Goal: Transaction & Acquisition: Book appointment/travel/reservation

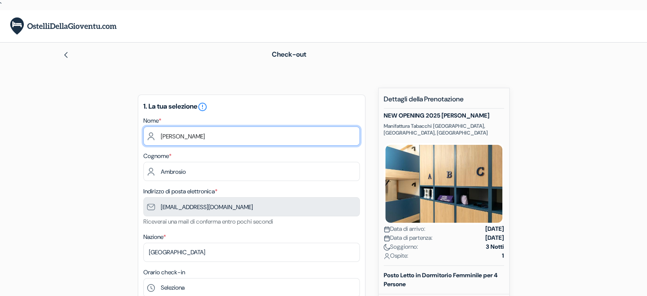
drag, startPoint x: 312, startPoint y: 134, endPoint x: 226, endPoint y: 148, distance: 87.5
click at [226, 148] on div "1. La tua selezione error_outline Nome * [PERSON_NAME] Cognome * Ambrosio Indir…" at bounding box center [252, 242] width 228 height 295
type input "D"
type input "[PERSON_NAME]"
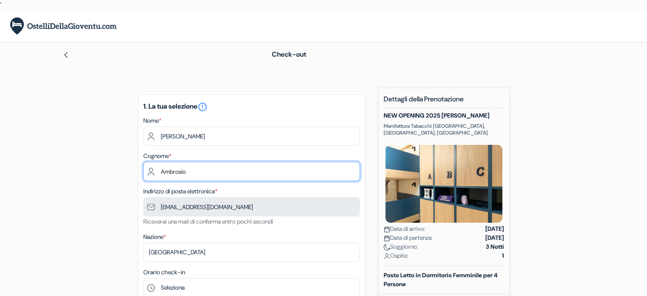
click at [235, 177] on input "Ambrosio" at bounding box center [251, 171] width 217 height 19
type input "A"
type input "AVINO"
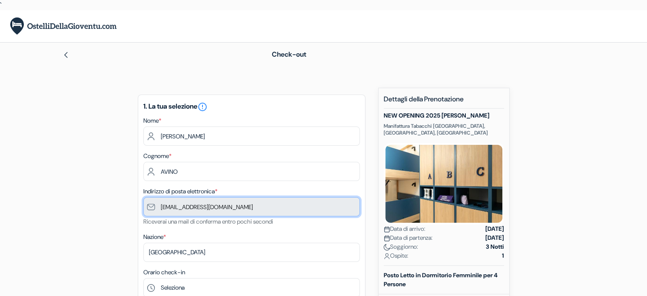
click at [257, 207] on input "[EMAIL_ADDRESS][DOMAIN_NAME]" at bounding box center [251, 206] width 217 height 19
click at [255, 207] on input "[EMAIL_ADDRESS][DOMAIN_NAME]" at bounding box center [251, 206] width 217 height 19
click at [243, 210] on input "[EMAIL_ADDRESS][DOMAIN_NAME]" at bounding box center [251, 206] width 217 height 19
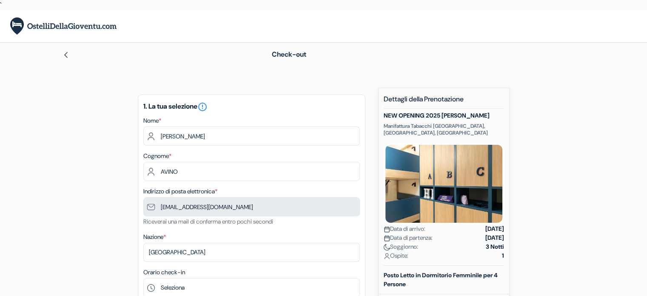
click at [268, 196] on div "Indirizzo di posta elettronica * [EMAIL_ADDRESS][DOMAIN_NAME] Riceverai una mai…" at bounding box center [251, 206] width 217 height 40
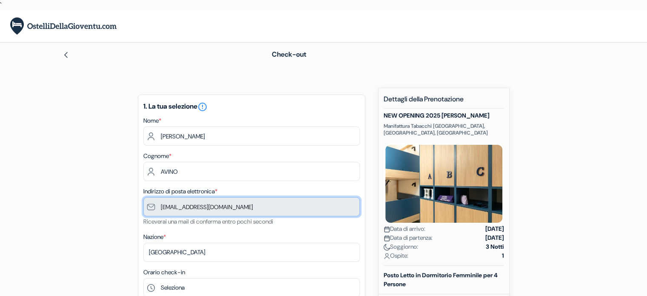
click at [256, 213] on input "[EMAIL_ADDRESS][DOMAIN_NAME]" at bounding box center [251, 206] width 217 height 19
drag, startPoint x: 246, startPoint y: 208, endPoint x: 119, endPoint y: 202, distance: 127.0
click at [246, 212] on input "[EMAIL_ADDRESS][DOMAIN_NAME]" at bounding box center [251, 206] width 217 height 19
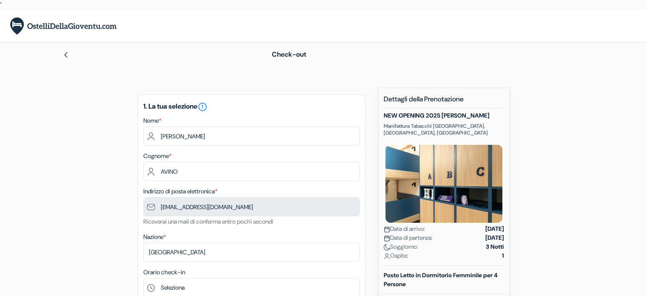
click at [284, 185] on div "1. La tua selezione error_outline Nome * [PERSON_NAME] Cognome * AVINO Indirizz…" at bounding box center [252, 242] width 228 height 295
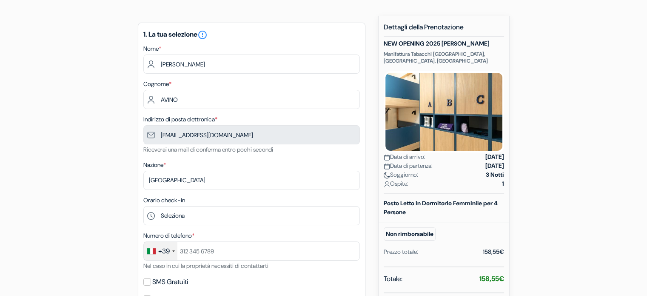
scroll to position [76, 0]
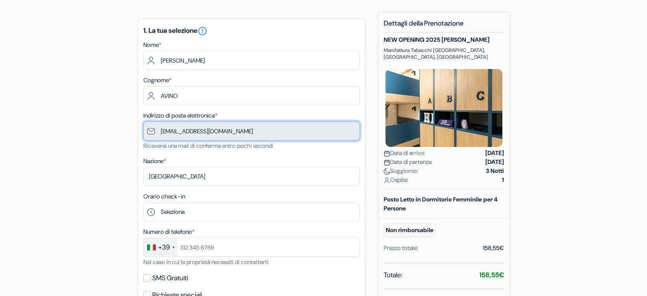
drag, startPoint x: 262, startPoint y: 132, endPoint x: 165, endPoint y: 137, distance: 96.8
click at [165, 137] on input "[EMAIL_ADDRESS][DOMAIN_NAME]" at bounding box center [251, 130] width 217 height 19
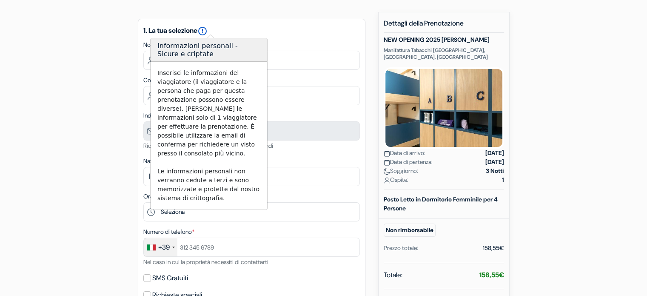
click at [209, 35] on body "` Lingua [GEOGRAPHIC_DATA] [GEOGRAPHIC_DATA] [GEOGRAPHIC_DATA] Scarica App" at bounding box center [323, 213] width 647 height 579
click at [592, 90] on div "add_box NEW OPENING 2025 [PERSON_NAME] Manifattura Tabacchi [GEOGRAPHIC_DATA], …" at bounding box center [324, 268] width 562 height 513
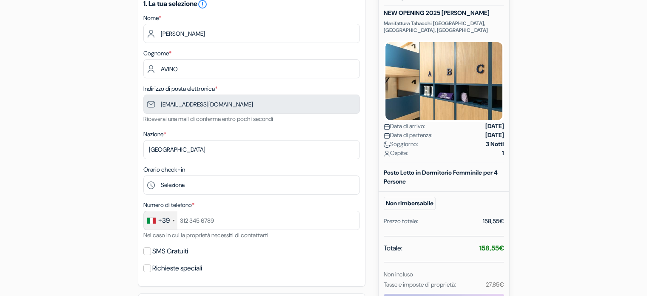
scroll to position [102, 0]
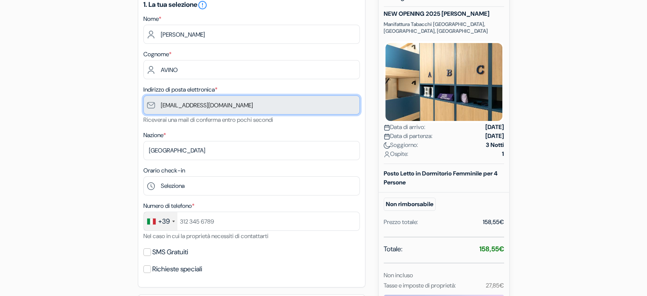
click at [293, 112] on input "[EMAIL_ADDRESS][DOMAIN_NAME]" at bounding box center [251, 104] width 217 height 19
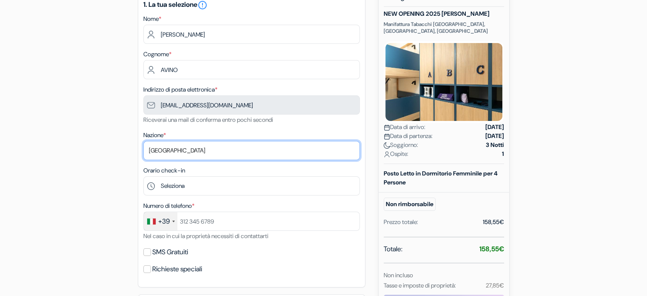
click at [282, 153] on select "Seleziona paese [GEOGRAPHIC_DATA] [GEOGRAPHIC_DATA] [GEOGRAPHIC_DATA] [GEOGRAPH…" at bounding box center [251, 150] width 217 height 19
click at [143, 141] on select "Seleziona paese [GEOGRAPHIC_DATA] [GEOGRAPHIC_DATA] [GEOGRAPHIC_DATA] [GEOGRAPH…" at bounding box center [251, 150] width 217 height 19
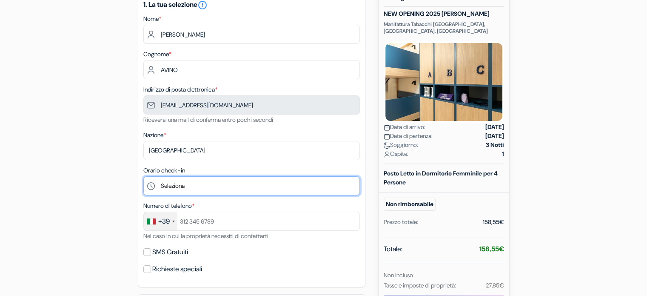
click at [255, 189] on select "Seleziona 15:00 16:00 17:00 18:00 19:00 20:00 21:00 22:00 23:00" at bounding box center [251, 185] width 217 height 19
select select "15"
click at [143, 177] on select "Seleziona 15:00 16:00 17:00 18:00 19:00 20:00 21:00 22:00 23:00" at bounding box center [251, 185] width 217 height 19
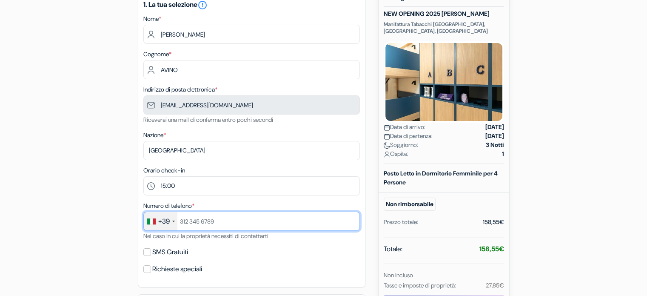
click at [286, 227] on input "text" at bounding box center [251, 221] width 217 height 19
click at [268, 226] on input "text" at bounding box center [251, 221] width 217 height 19
drag, startPoint x: 255, startPoint y: 221, endPoint x: 197, endPoint y: 235, distance: 59.7
click at [197, 235] on div "Numero di telefono * +39 [GEOGRAPHIC_DATA] +33 [GEOGRAPHIC_DATA] +44 [GEOGRAPHI…" at bounding box center [251, 220] width 217 height 40
click at [219, 223] on input "text" at bounding box center [251, 221] width 217 height 19
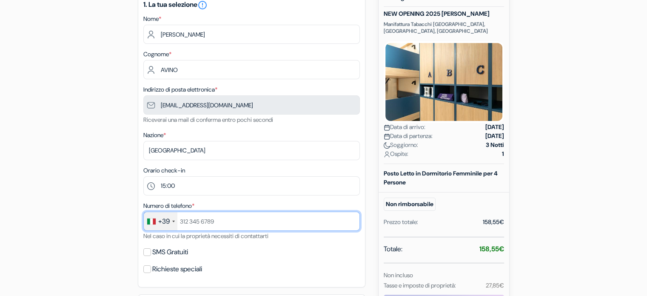
click at [219, 223] on input "text" at bounding box center [251, 221] width 217 height 19
drag, startPoint x: 219, startPoint y: 223, endPoint x: 211, endPoint y: 214, distance: 11.7
click at [211, 214] on input "text" at bounding box center [251, 221] width 217 height 19
type input "3347072491"
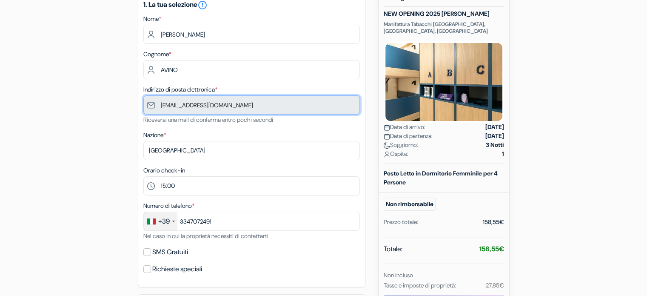
click at [243, 103] on input "[EMAIL_ADDRESS][DOMAIN_NAME]" at bounding box center [251, 104] width 217 height 19
click at [235, 106] on input "[EMAIL_ADDRESS][DOMAIN_NAME]" at bounding box center [251, 104] width 217 height 19
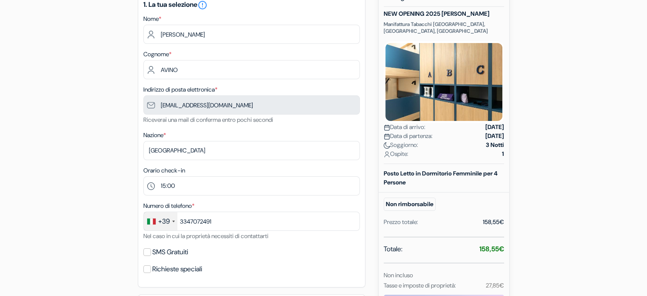
click at [315, 247] on div "SMS Gratuiti" at bounding box center [251, 252] width 217 height 12
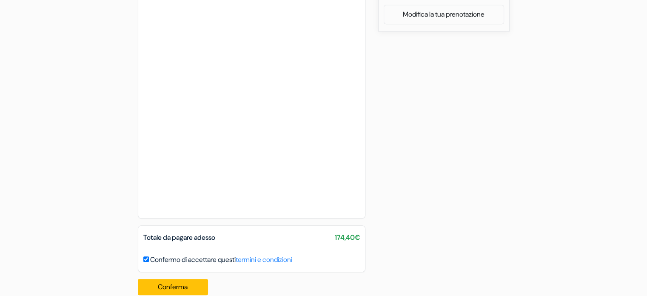
scroll to position [443, 0]
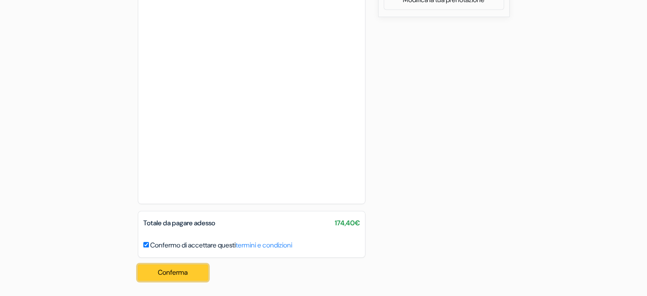
click at [173, 270] on button "Conferma Loading..." at bounding box center [173, 272] width 71 height 16
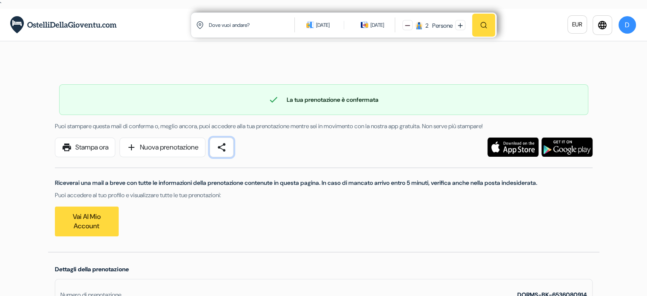
click at [227, 151] on span "share" at bounding box center [222, 147] width 10 height 10
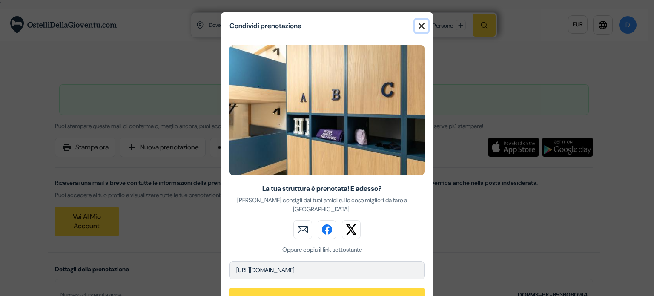
click at [418, 29] on button "Close" at bounding box center [421, 26] width 13 height 13
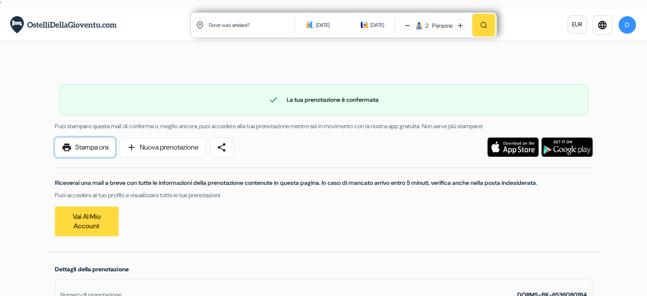
click at [103, 149] on link "print Stampa ora" at bounding box center [85, 147] width 60 height 20
